Goal: Information Seeking & Learning: Learn about a topic

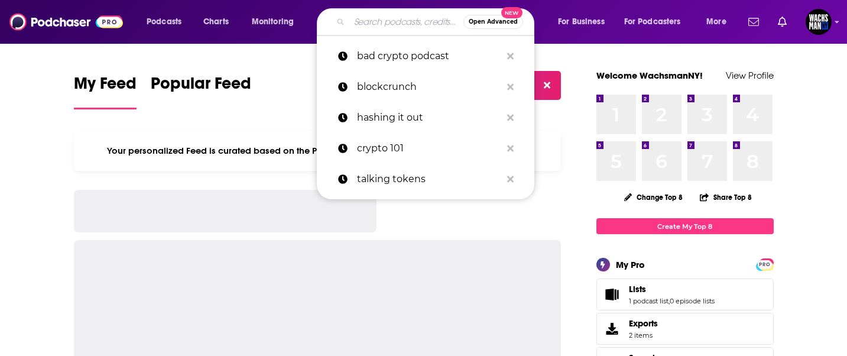
click at [391, 20] on input "Search podcasts, credits, & more..." at bounding box center [406, 21] width 114 height 19
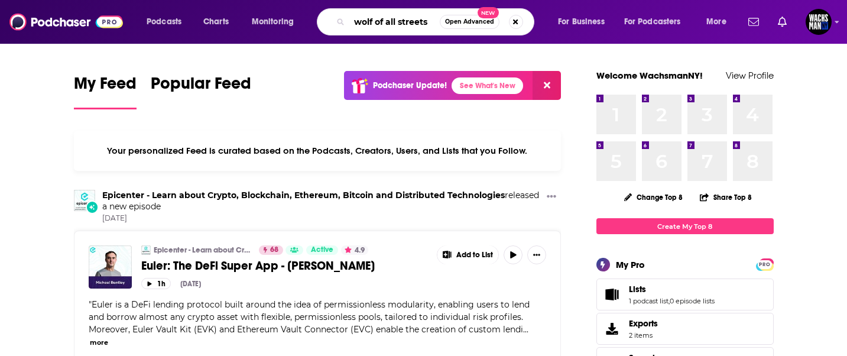
type input "wolf of all streets"
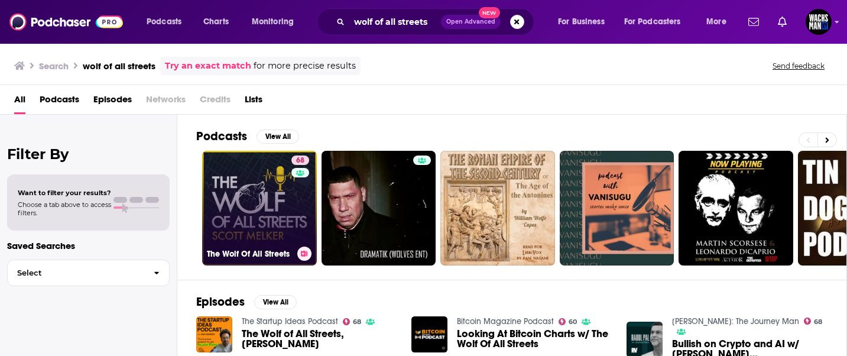
click at [259, 215] on link "68 The Wolf Of All Streets" at bounding box center [259, 208] width 115 height 115
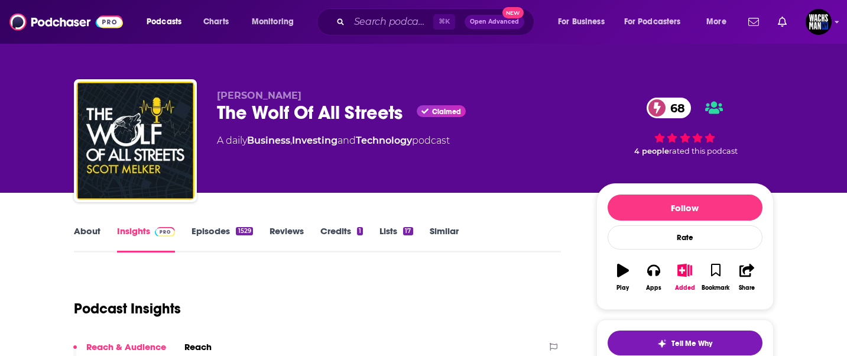
click at [86, 233] on link "About" at bounding box center [87, 238] width 27 height 27
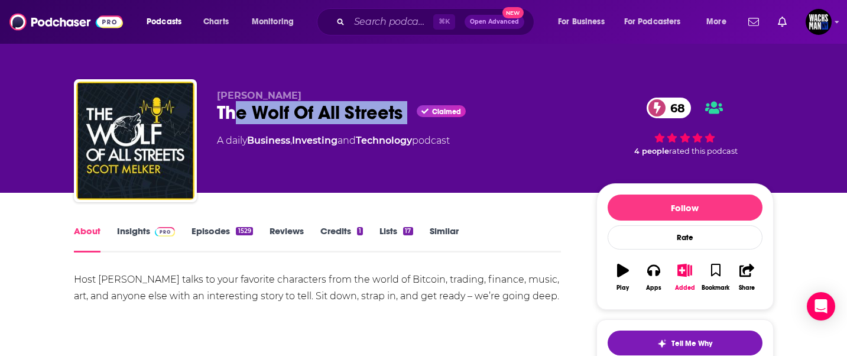
drag, startPoint x: 409, startPoint y: 116, endPoint x: 240, endPoint y: 117, distance: 169.0
click at [240, 117] on div "The Wolf Of All Streets Claimed 68" at bounding box center [397, 112] width 360 height 23
